Goal: Task Accomplishment & Management: Use online tool/utility

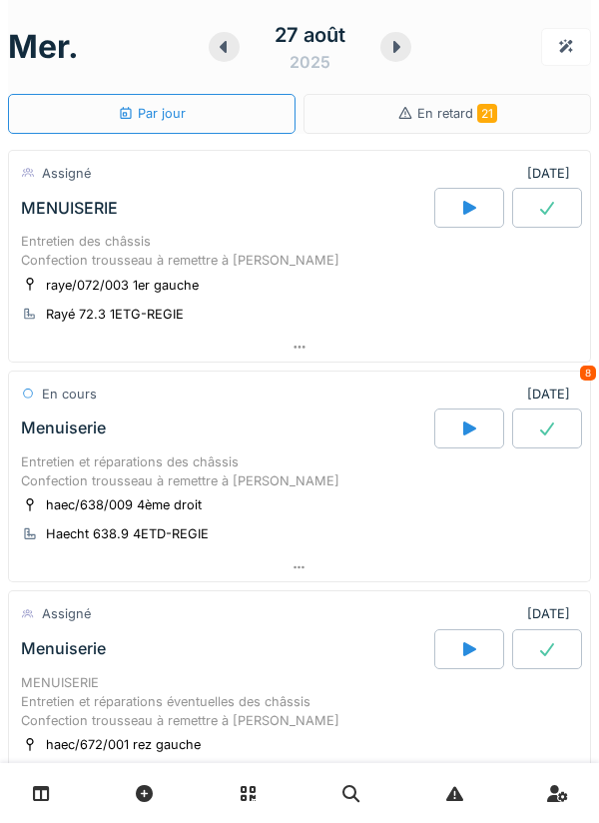
click at [227, 51] on icon at bounding box center [224, 47] width 20 height 16
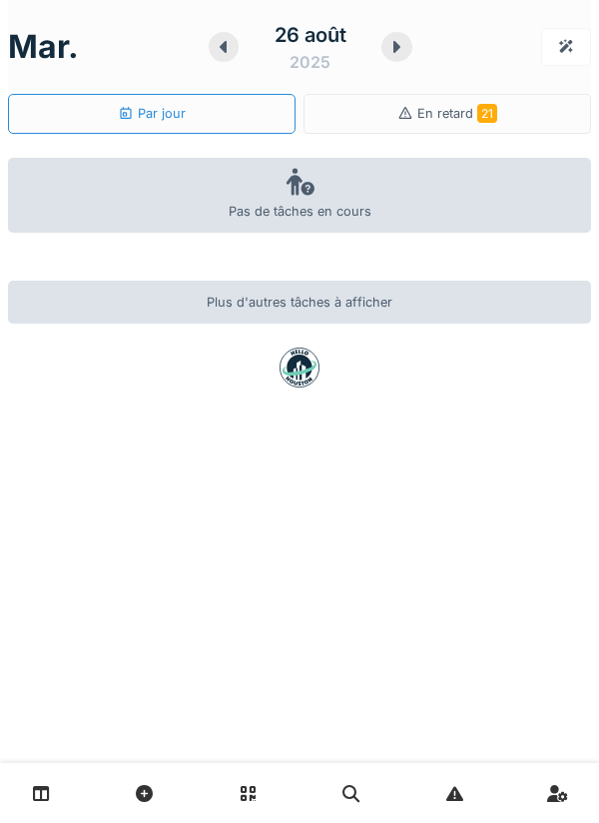
click at [226, 52] on icon at bounding box center [224, 47] width 20 height 16
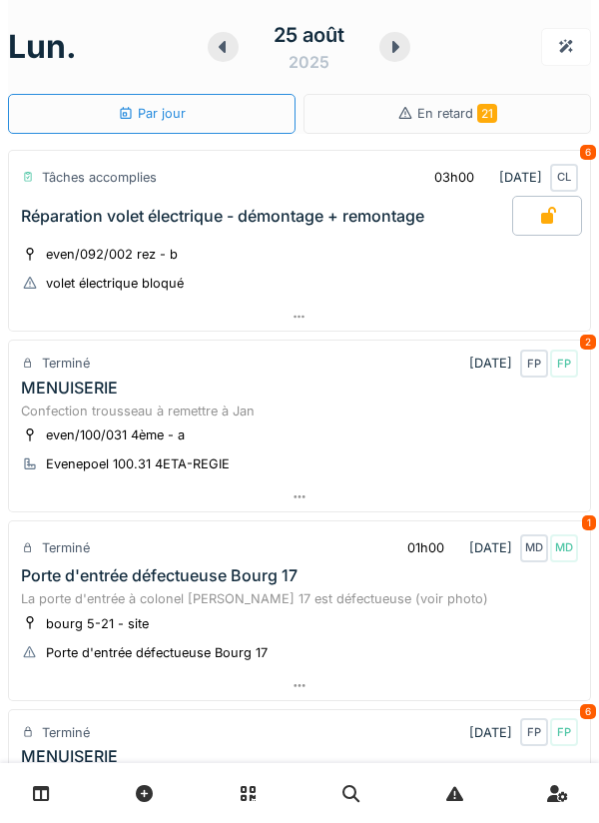
click at [401, 54] on icon at bounding box center [395, 47] width 20 height 16
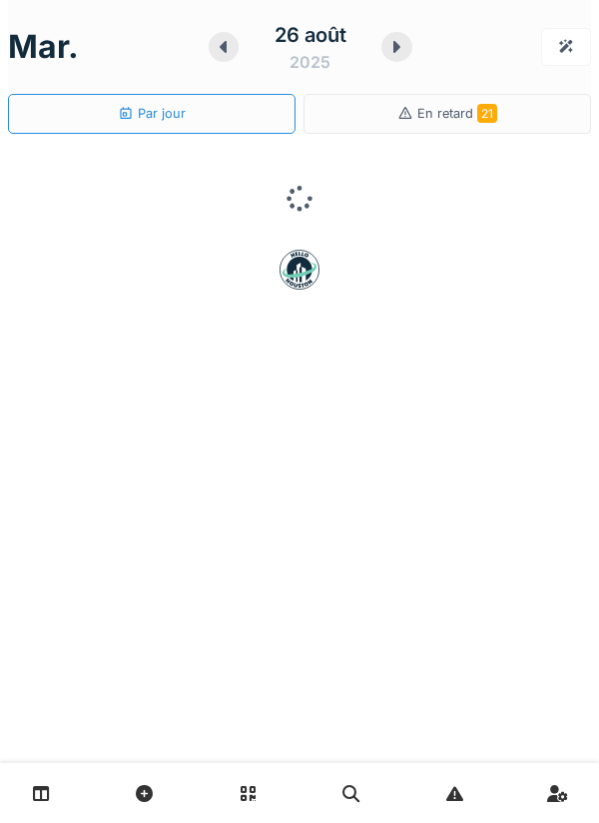
click at [396, 55] on div at bounding box center [396, 47] width 31 height 30
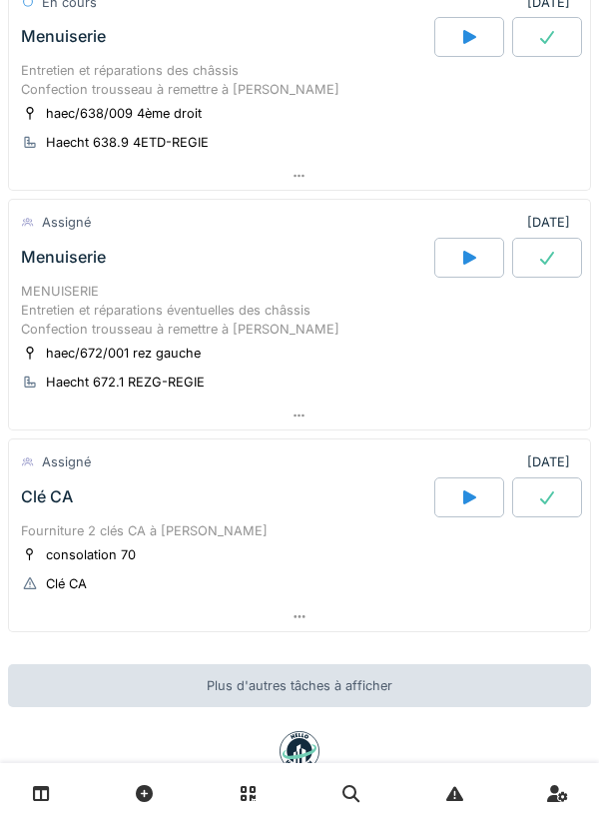
scroll to position [393, 0]
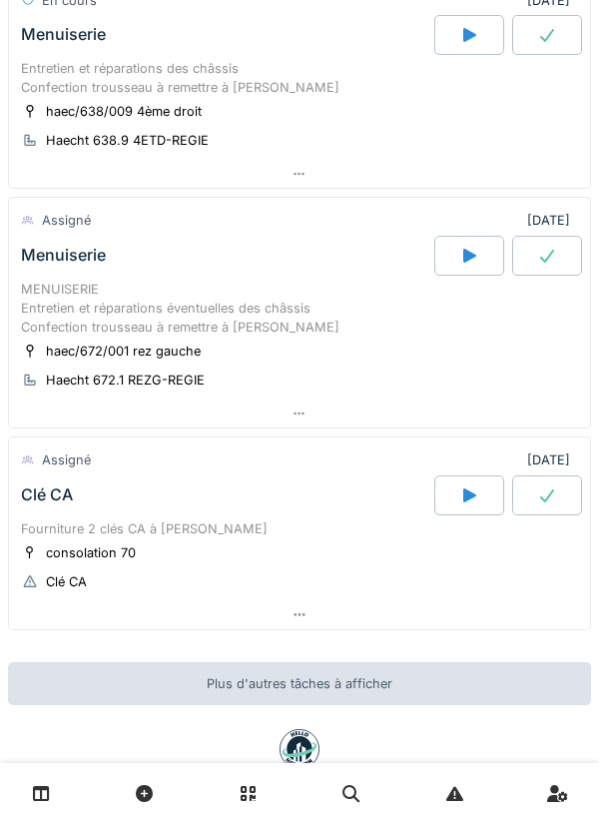
click at [318, 316] on div "MENUISERIE Entretien et réparations éventuelles des châssis Confection troussea…" at bounding box center [299, 309] width 557 height 58
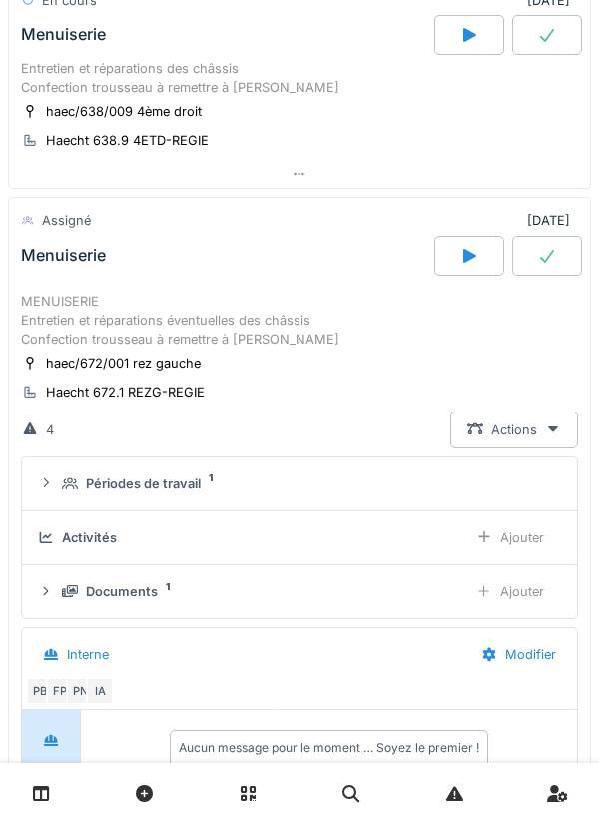
scroll to position [510, 0]
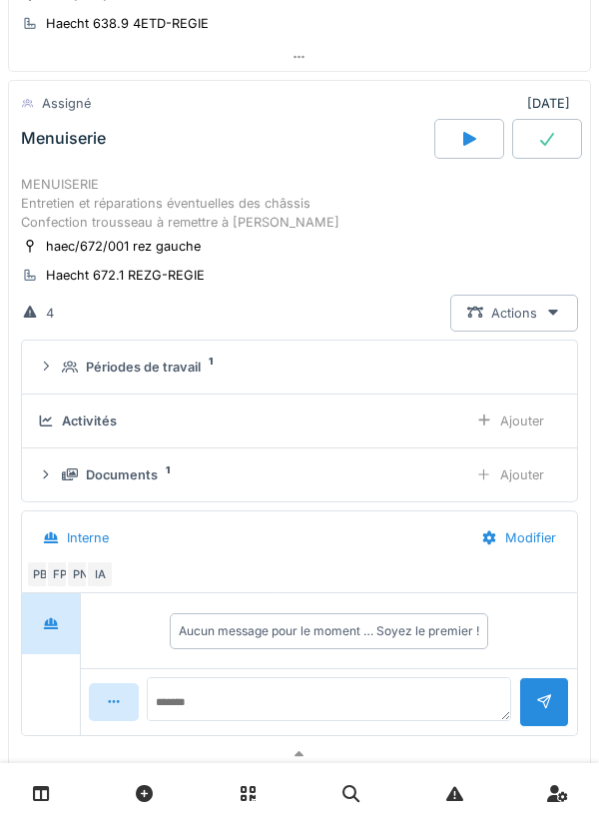
click at [508, 413] on div "Ajouter" at bounding box center [510, 420] width 102 height 37
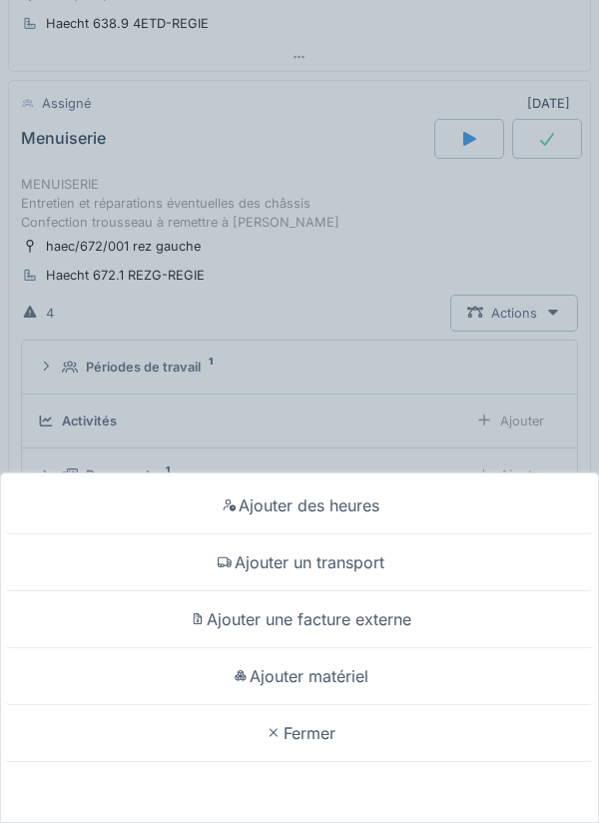
click at [500, 425] on div "Ajouter des heures Ajouter un transport Ajouter une facture externe Ajouter mat…" at bounding box center [299, 411] width 599 height 823
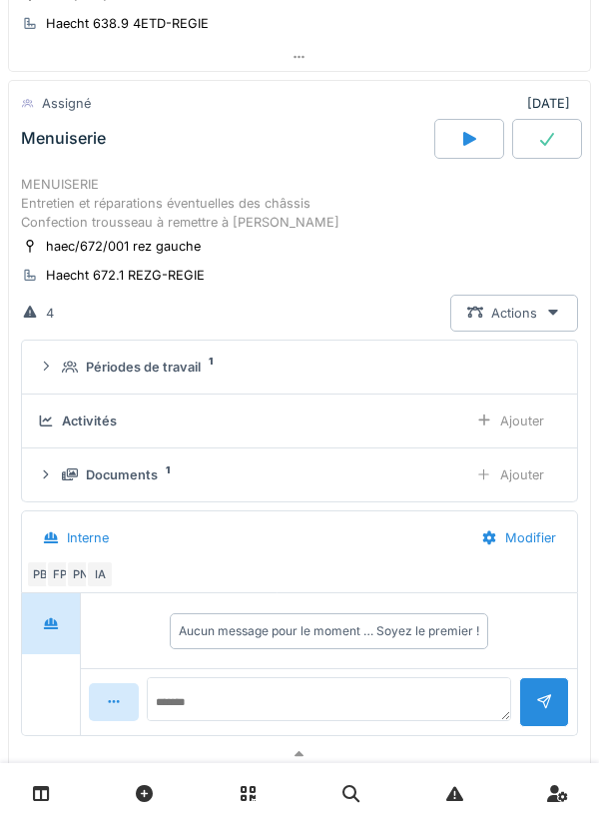
click at [523, 416] on div "Ajouter" at bounding box center [510, 420] width 102 height 37
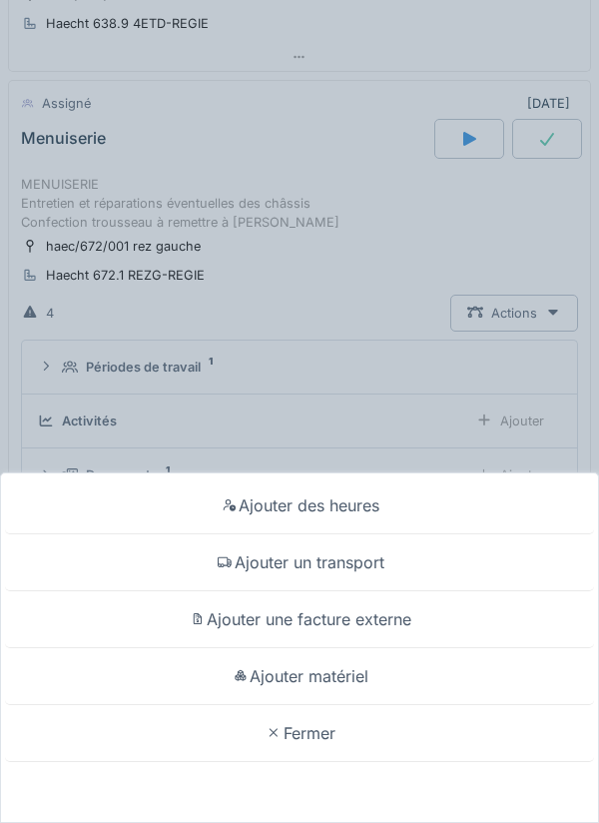
click at [365, 682] on div "Ajouter matériel" at bounding box center [299, 676] width 589 height 57
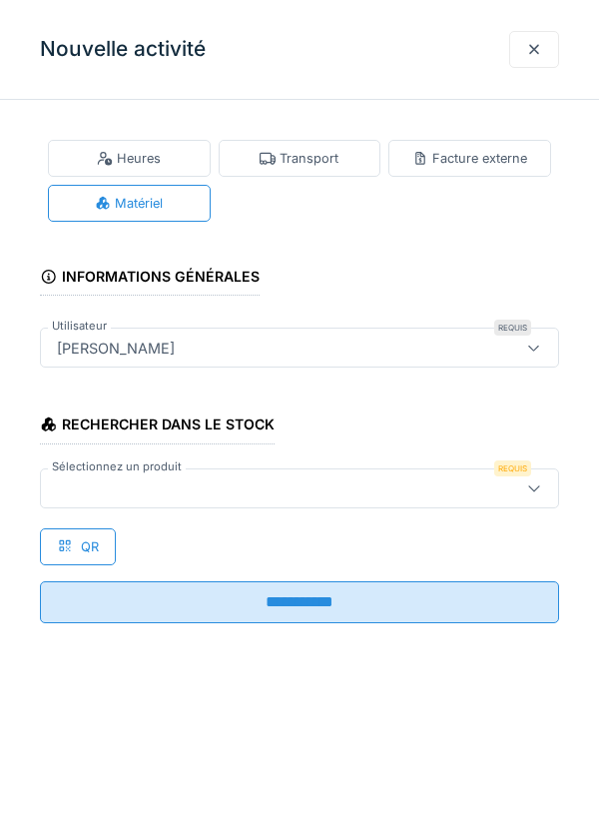
click at [450, 495] on div at bounding box center [266, 488] width 435 height 22
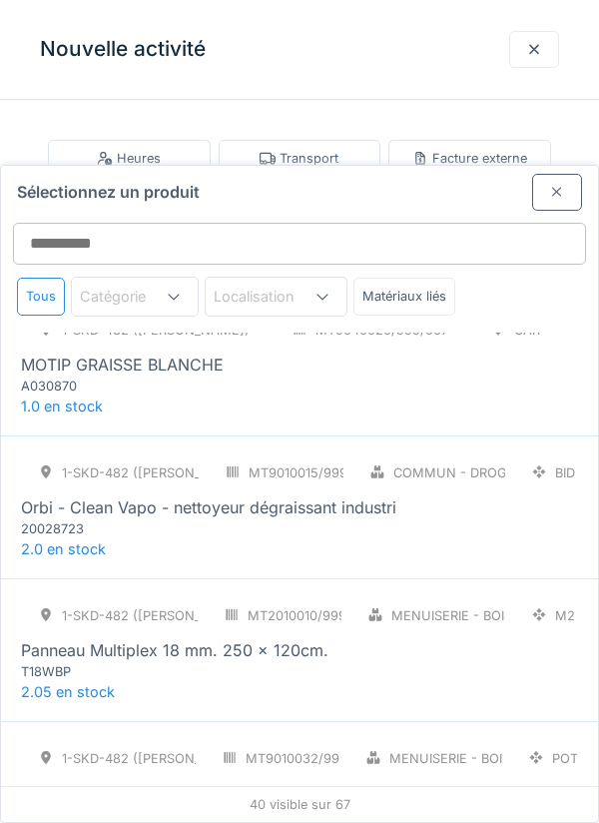
scroll to position [3255, 0]
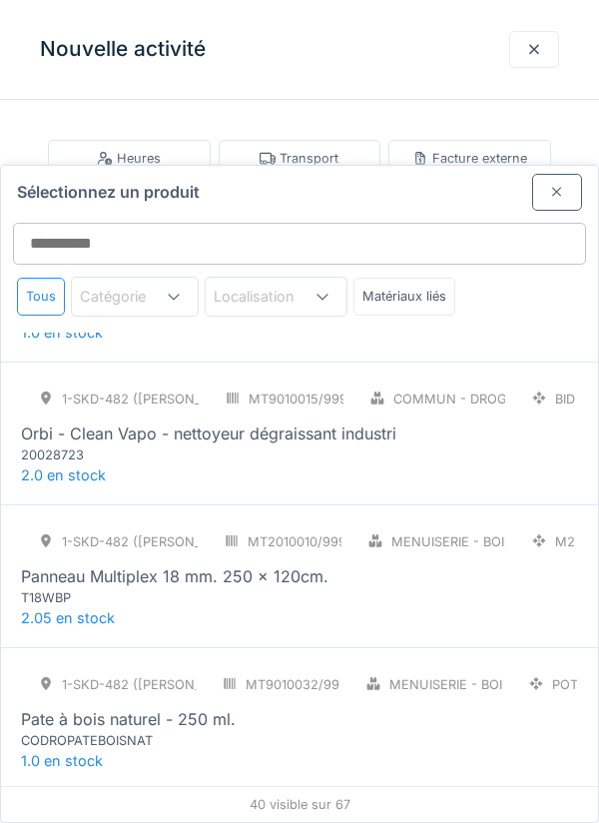
click at [550, 183] on div at bounding box center [557, 192] width 16 height 19
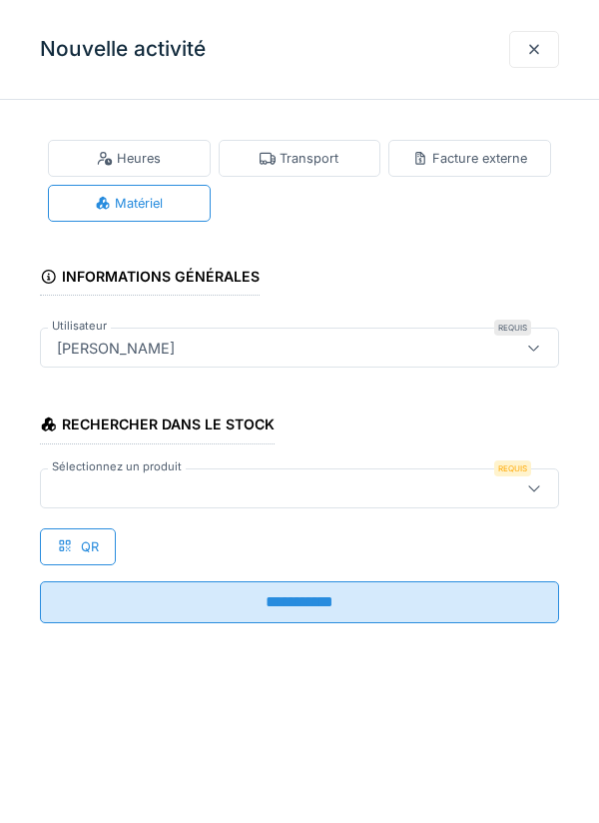
click at [541, 57] on div at bounding box center [534, 49] width 16 height 19
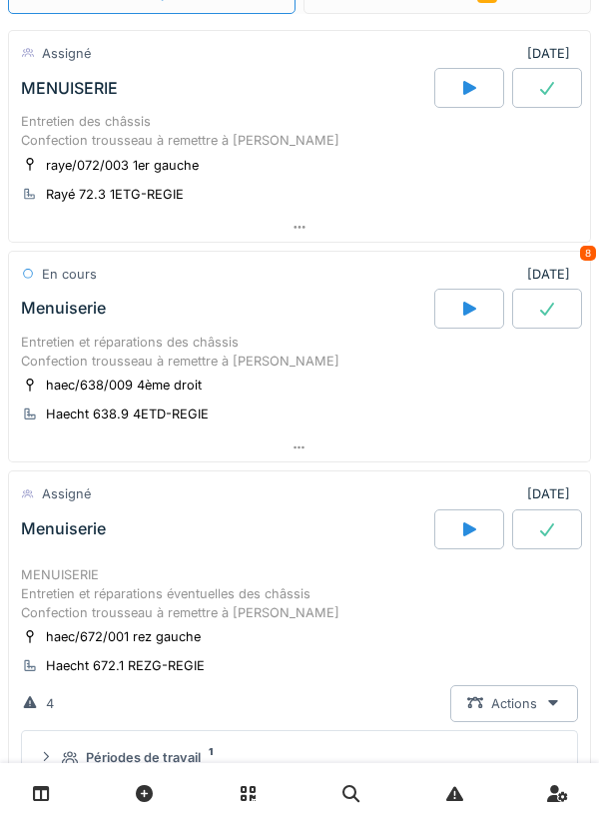
scroll to position [0, 0]
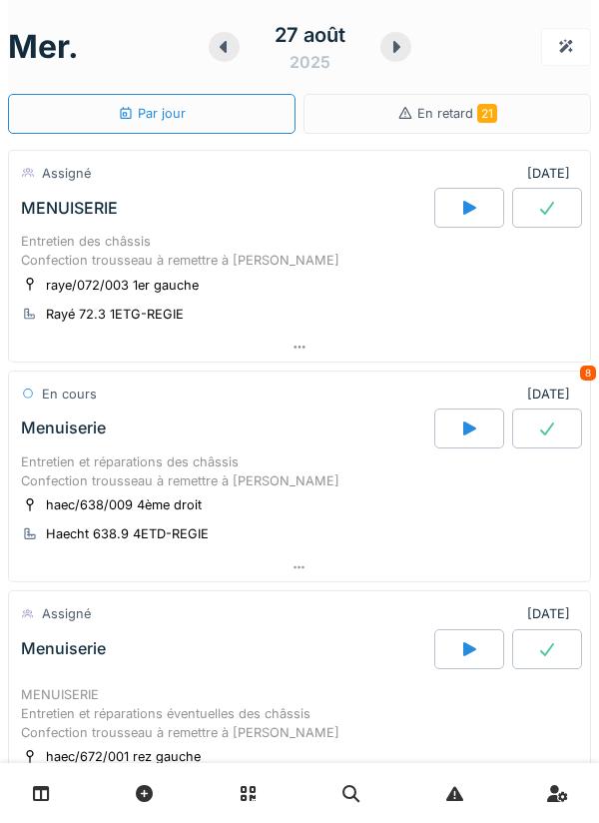
click at [227, 49] on icon at bounding box center [224, 47] width 20 height 16
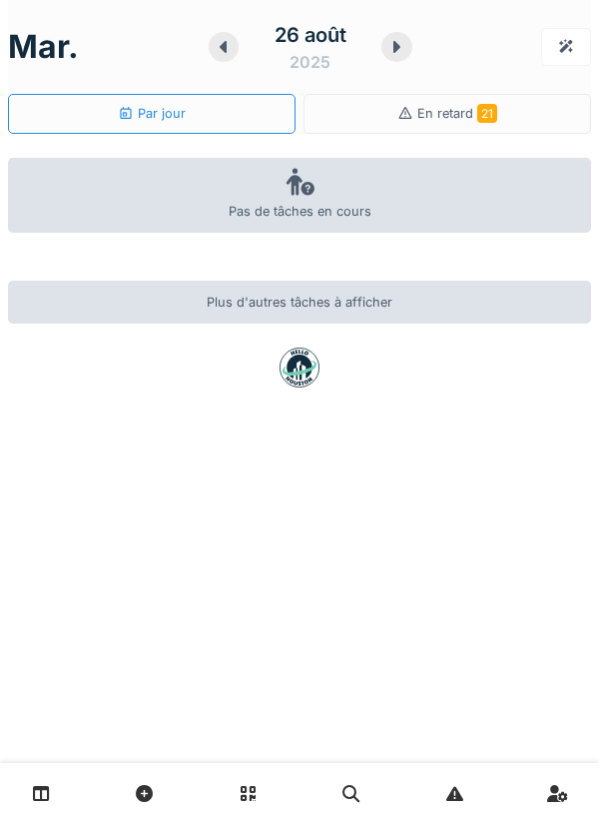
click at [233, 53] on div at bounding box center [224, 47] width 31 height 30
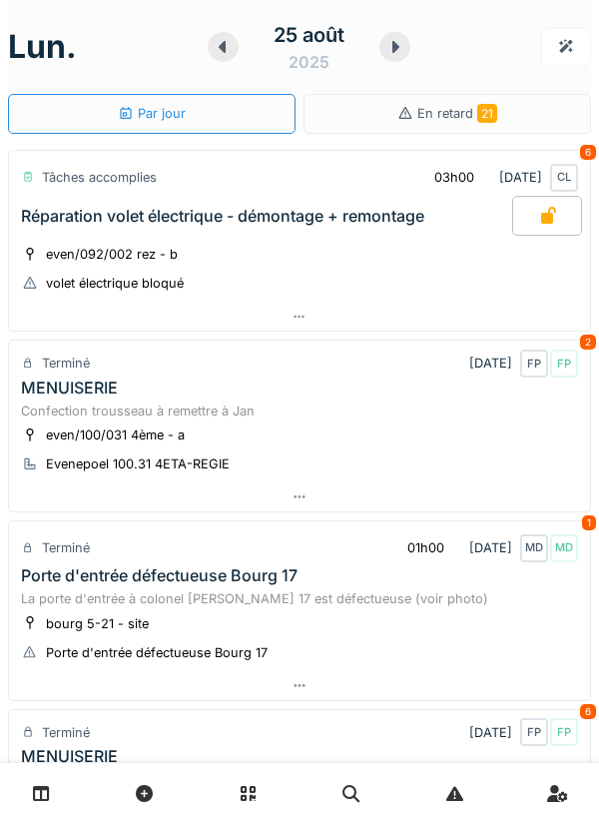
click at [404, 43] on icon at bounding box center [395, 47] width 20 height 16
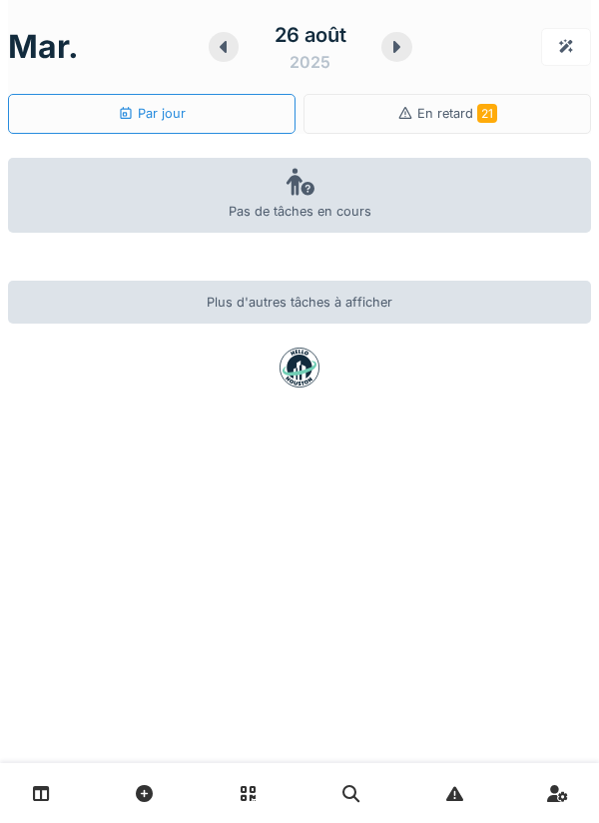
click at [399, 49] on icon at bounding box center [396, 47] width 20 height 16
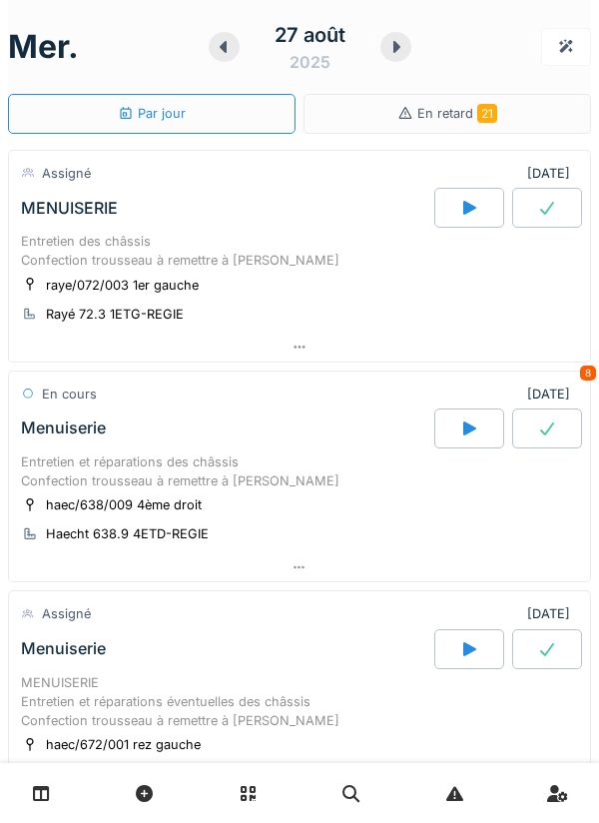
click at [477, 210] on icon at bounding box center [469, 208] width 20 height 16
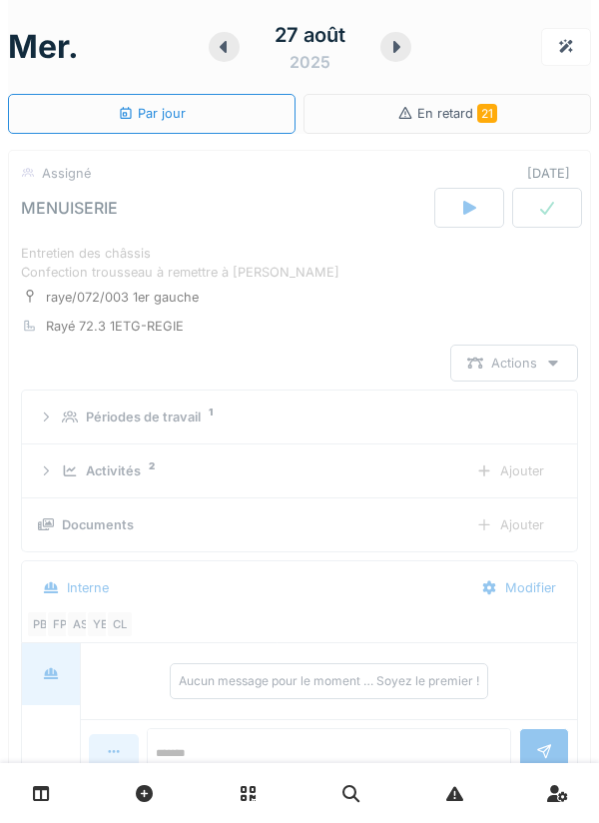
scroll to position [70, 0]
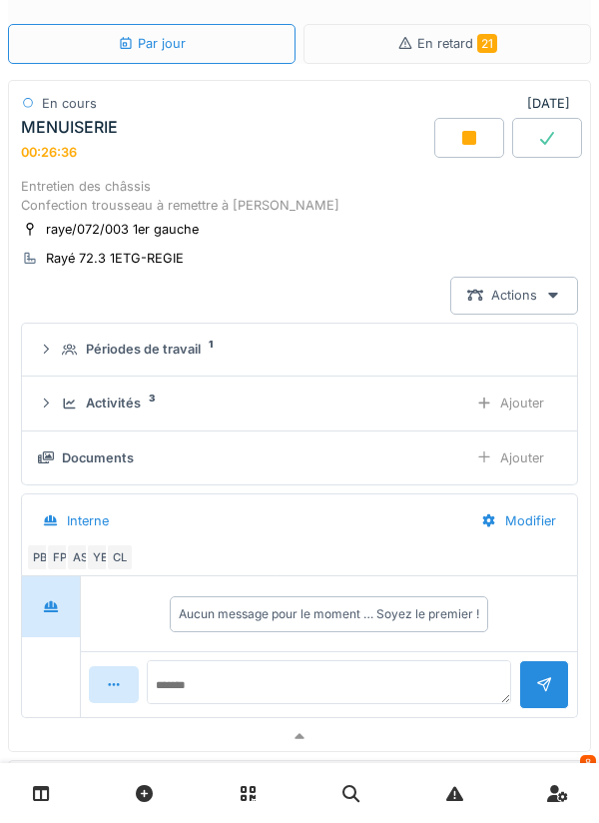
click at [509, 457] on div "Ajouter" at bounding box center [510, 457] width 102 height 37
